Goal: Find specific page/section: Find specific page/section

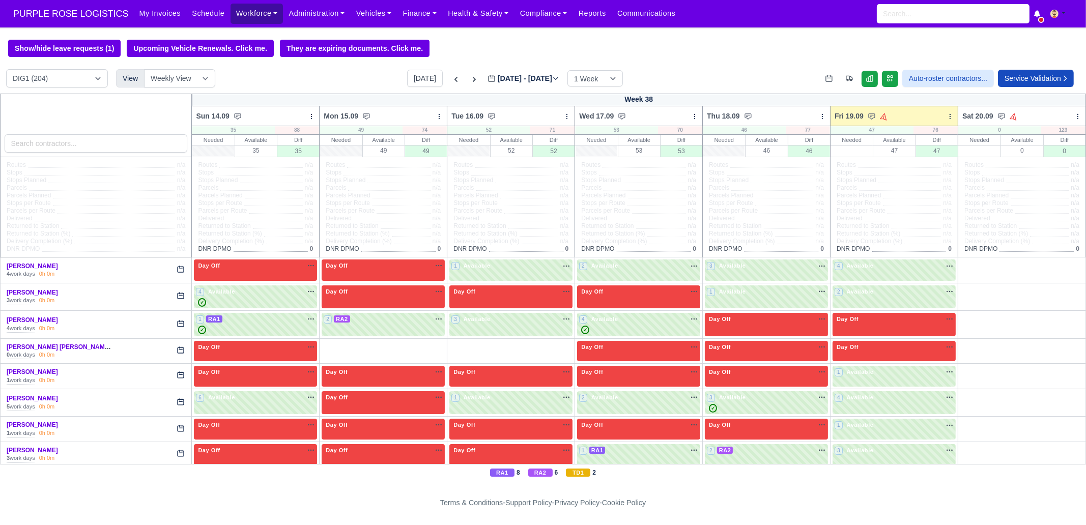
click at [251, 13] on link "Workforce" at bounding box center [257, 14] width 53 height 20
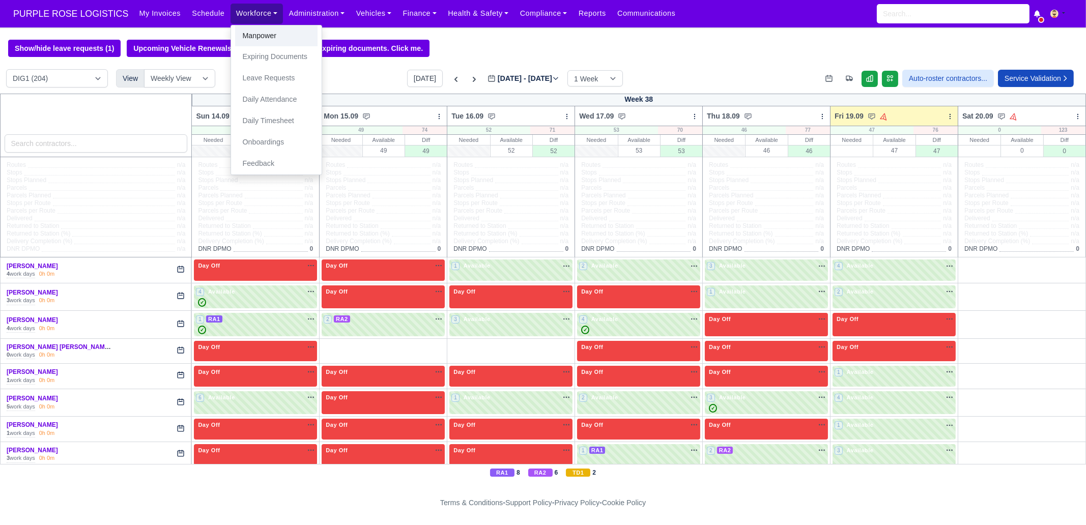
click at [257, 32] on link "Manpower" at bounding box center [276, 35] width 82 height 21
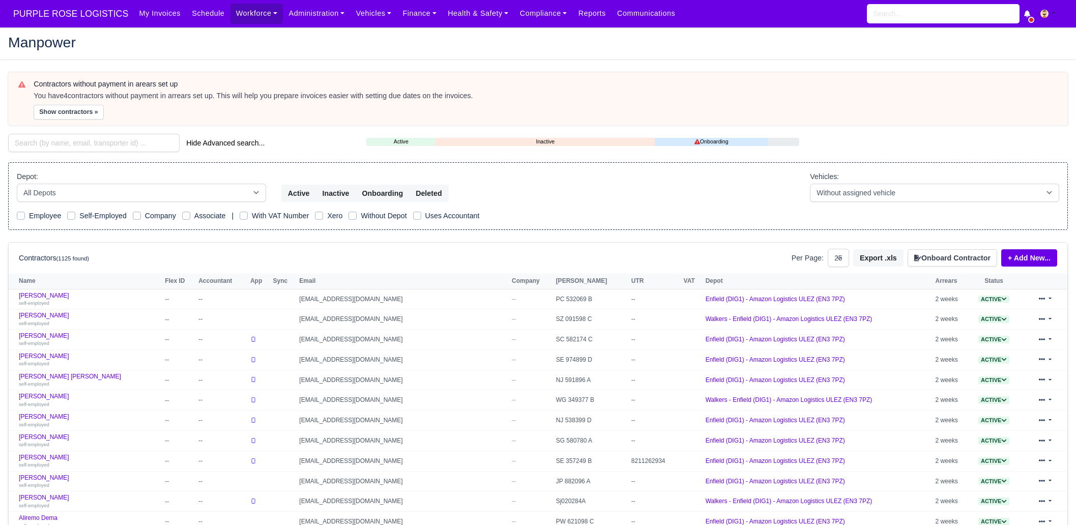
select select "25"
click at [137, 144] on input "search" at bounding box center [94, 143] width 172 height 18
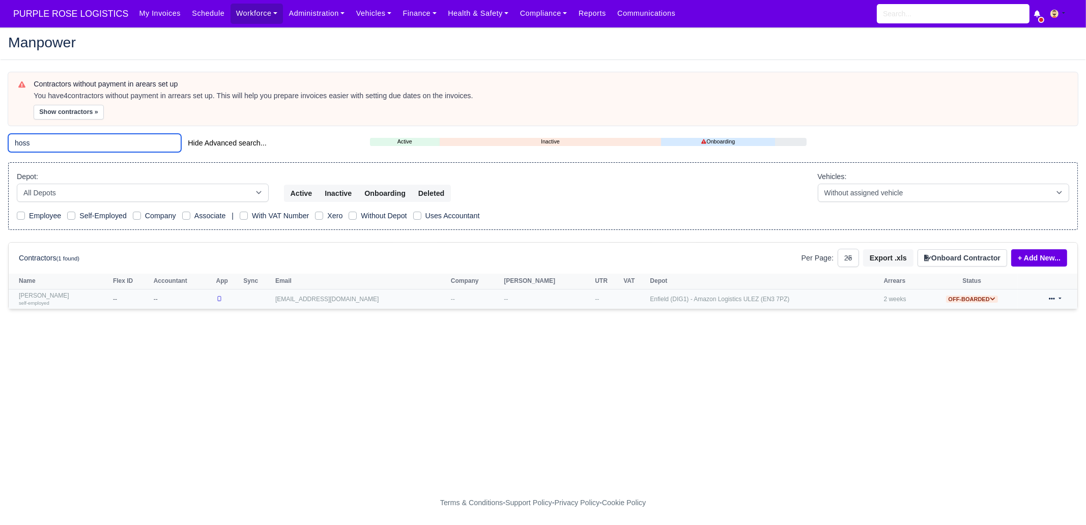
type input "hoss"
click at [70, 297] on link "Hossein Ramezany self-employed" at bounding box center [63, 299] width 89 height 15
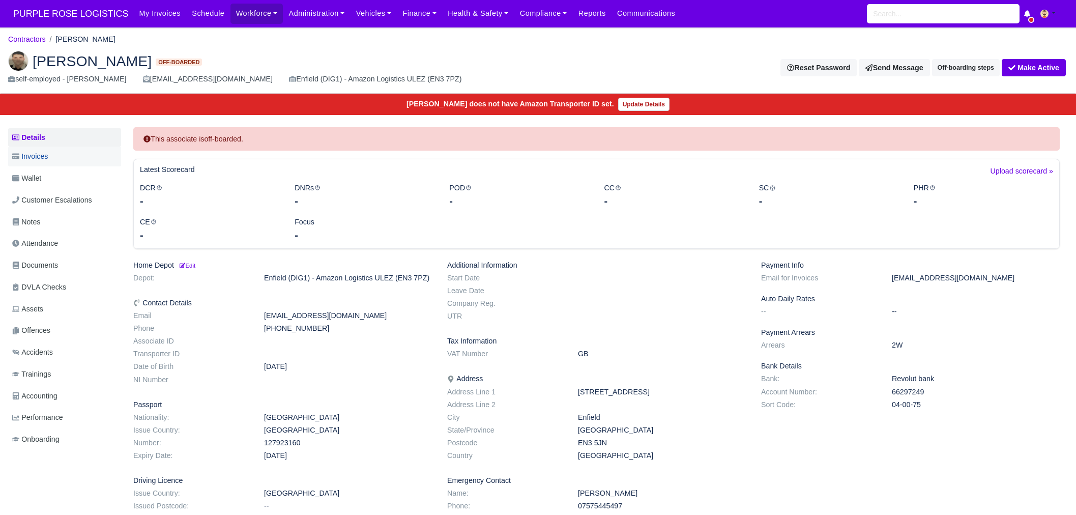
click at [60, 160] on link "Invoices" at bounding box center [64, 157] width 113 height 20
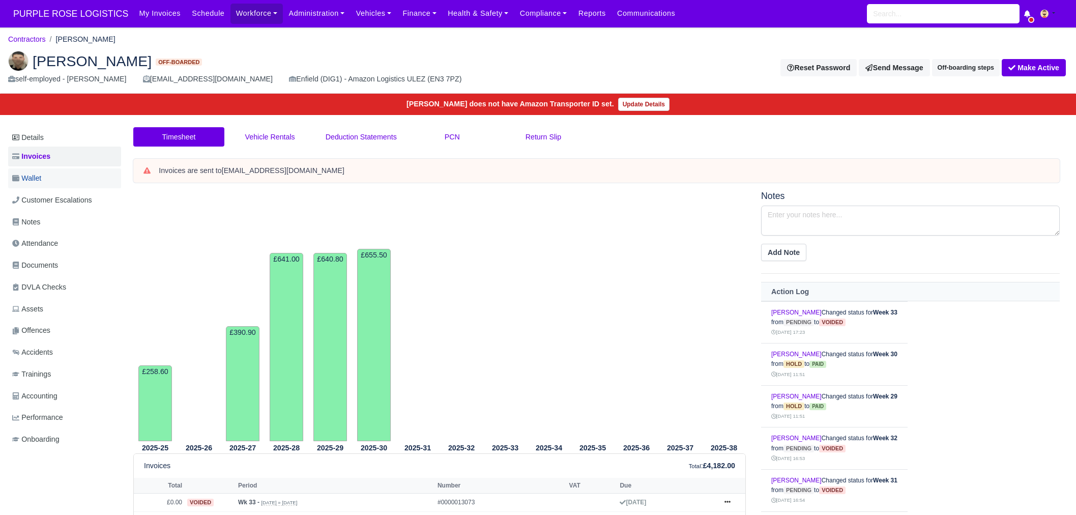
click at [69, 182] on link "Wallet" at bounding box center [64, 178] width 113 height 20
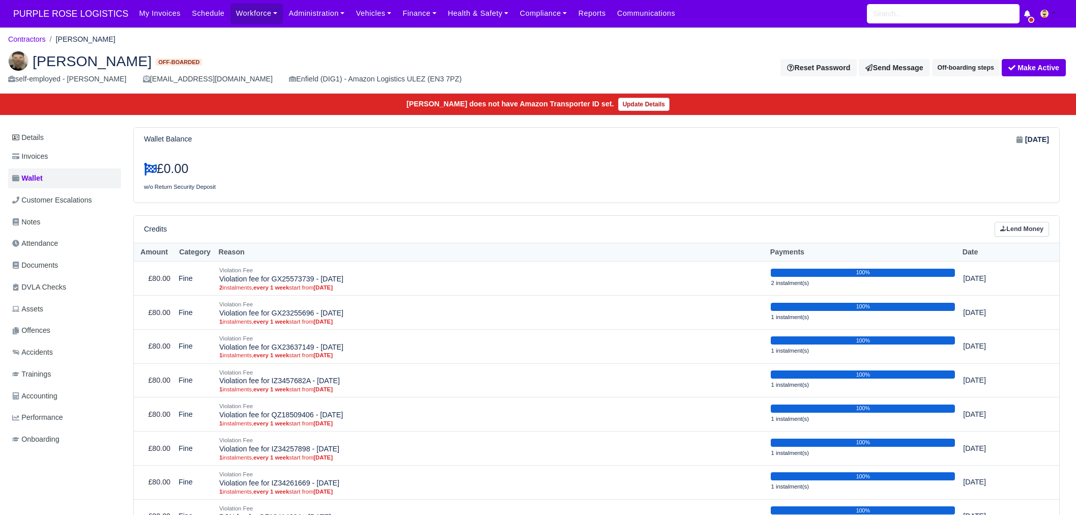
click at [79, 154] on link "Invoices" at bounding box center [64, 157] width 113 height 20
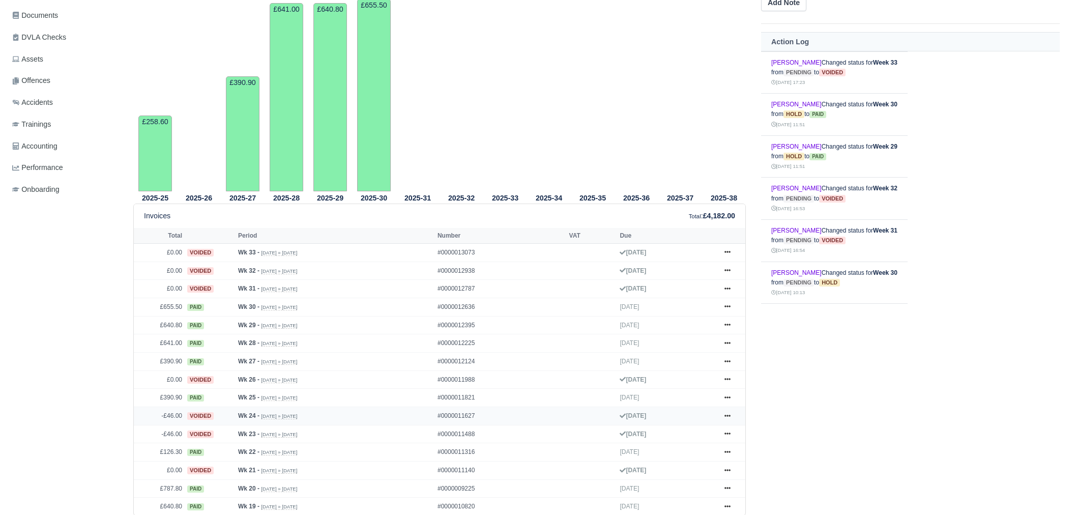
scroll to position [254, 0]
